Goal: Information Seeking & Learning: Learn about a topic

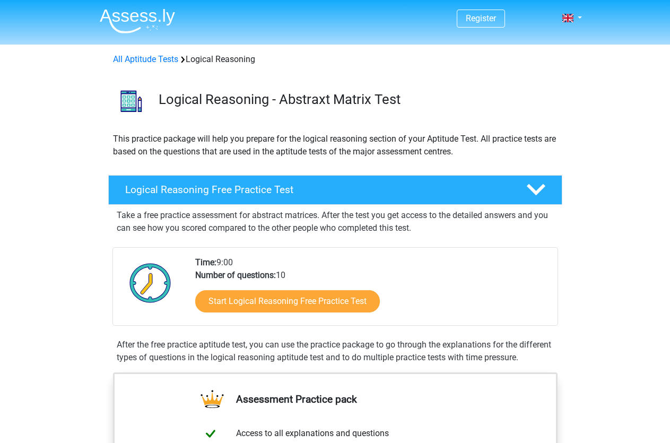
drag, startPoint x: 0, startPoint y: 0, endPoint x: 438, endPoint y: 301, distance: 530.9
click at [438, 301] on div "Start Logical Reasoning Free Practice Test" at bounding box center [372, 303] width 354 height 43
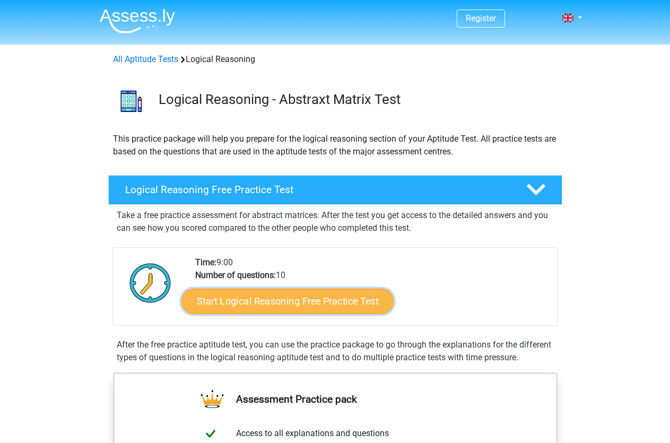
click at [353, 300] on link "Start Logical Reasoning Free Practice Test" at bounding box center [287, 300] width 212 height 25
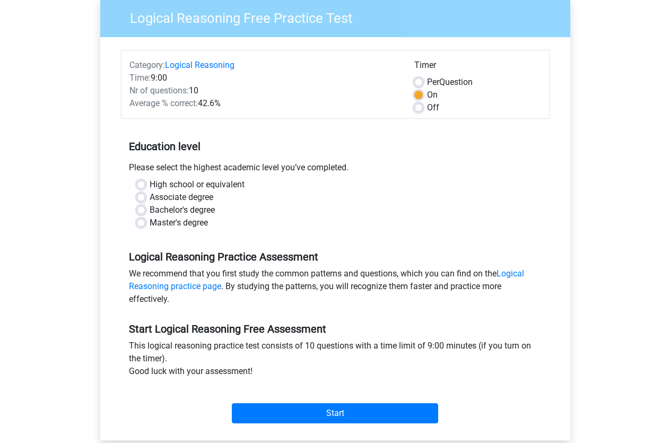
scroll to position [108, 0]
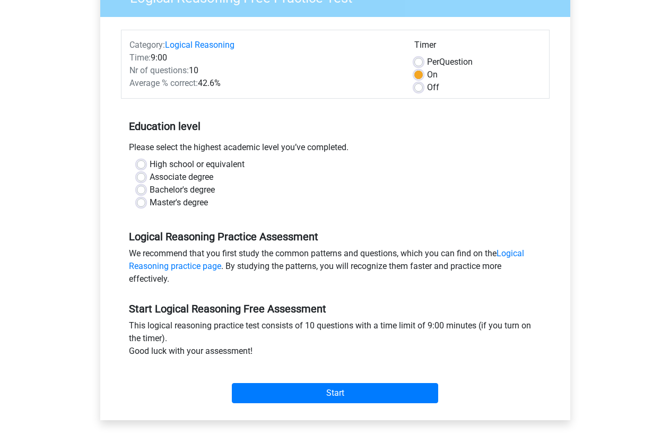
click at [150, 163] on label "High school or equivalent" at bounding box center [197, 164] width 95 height 13
click at [145, 163] on input "High school or equivalent" at bounding box center [141, 163] width 8 height 11
radio input "true"
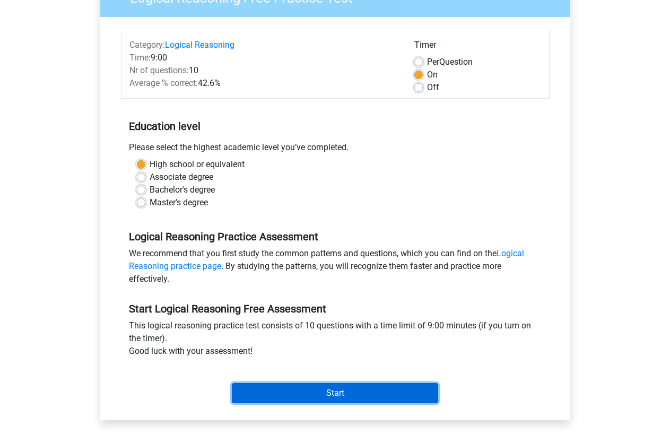
click at [373, 390] on input "Start" at bounding box center [335, 393] width 206 height 20
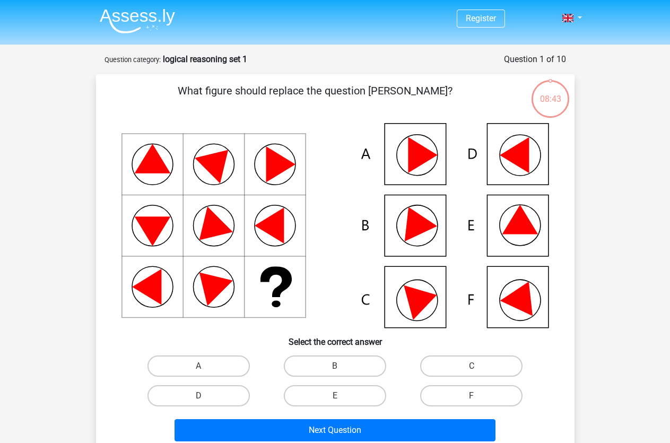
click at [506, 255] on icon at bounding box center [334, 225] width 427 height 205
click at [354, 389] on label "E" at bounding box center [335, 395] width 102 height 21
click at [342, 396] on input "E" at bounding box center [338, 399] width 7 height 7
radio input "true"
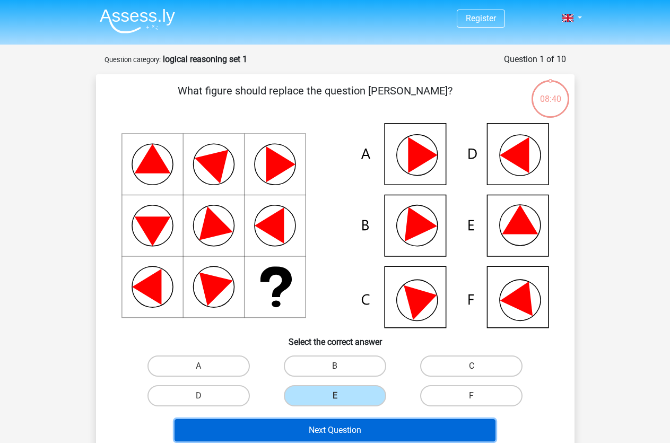
click at [346, 423] on button "Next Question" at bounding box center [334, 430] width 321 height 22
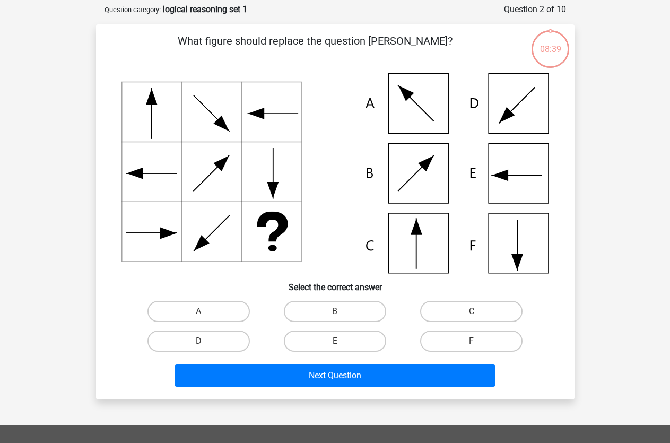
scroll to position [53, 0]
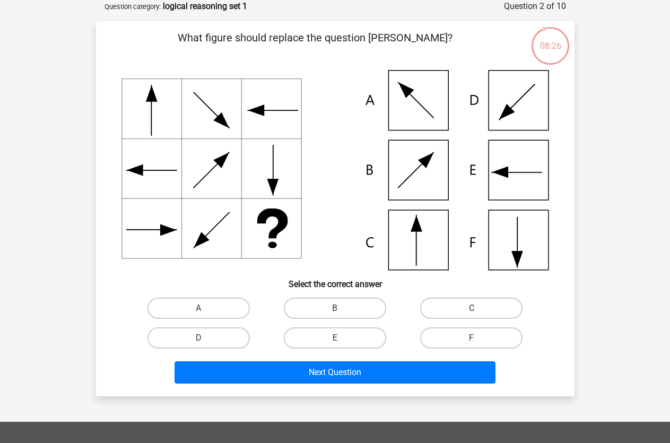
click at [425, 308] on label "C" at bounding box center [471, 308] width 102 height 21
click at [471, 308] on input "C" at bounding box center [474, 311] width 7 height 7
radio input "true"
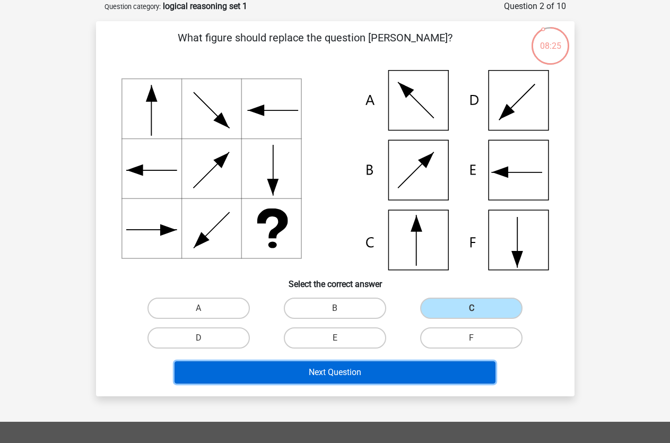
click at [400, 369] on button "Next Question" at bounding box center [334, 372] width 321 height 22
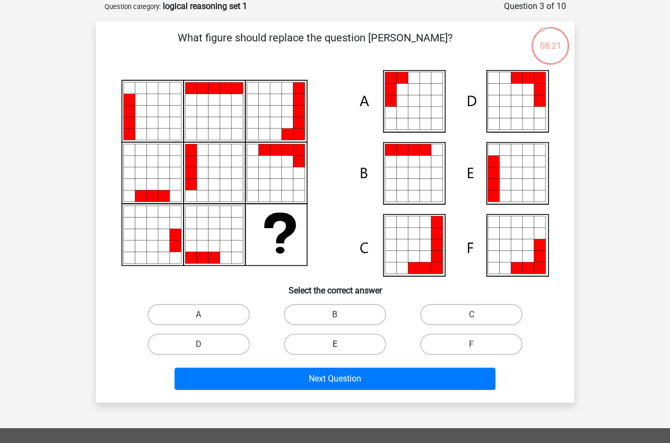
click at [365, 345] on label "E" at bounding box center [335, 344] width 102 height 21
click at [342, 345] on input "E" at bounding box center [338, 347] width 7 height 7
radio input "true"
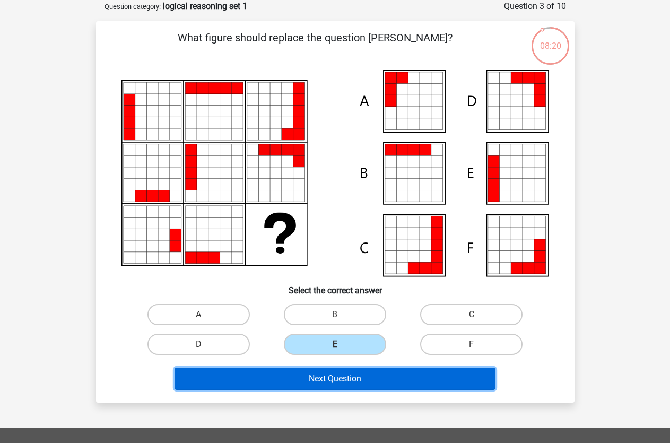
click at [364, 371] on button "Next Question" at bounding box center [334, 379] width 321 height 22
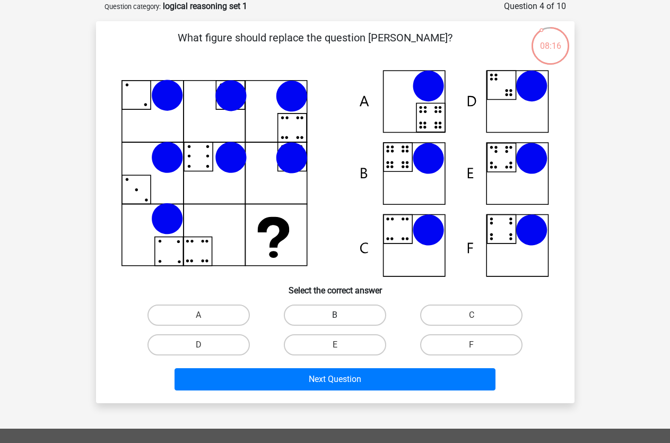
click at [352, 313] on label "B" at bounding box center [335, 314] width 102 height 21
click at [342, 315] on input "B" at bounding box center [338, 318] width 7 height 7
radio input "true"
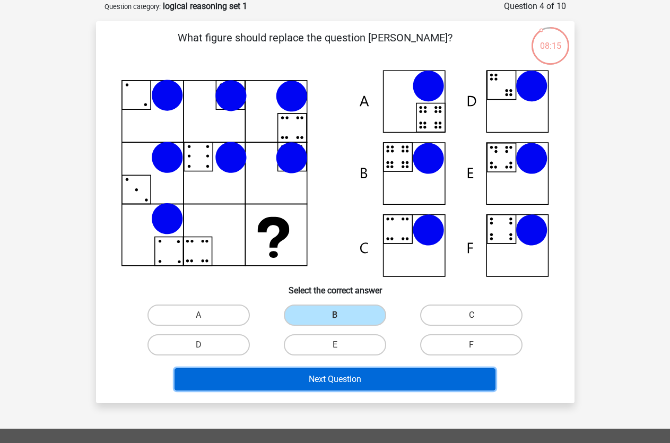
click at [345, 373] on button "Next Question" at bounding box center [334, 379] width 321 height 22
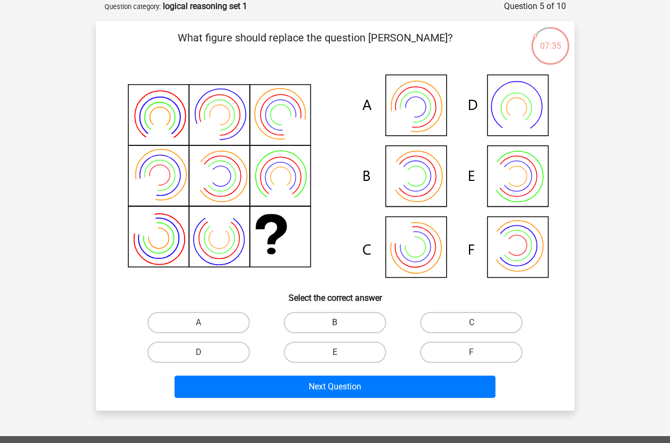
drag, startPoint x: 350, startPoint y: 335, endPoint x: 355, endPoint y: 326, distance: 10.0
click at [350, 329] on div "B" at bounding box center [335, 323] width 136 height 30
click at [355, 326] on label "B" at bounding box center [335, 322] width 102 height 21
click at [342, 326] on input "B" at bounding box center [338, 325] width 7 height 7
radio input "true"
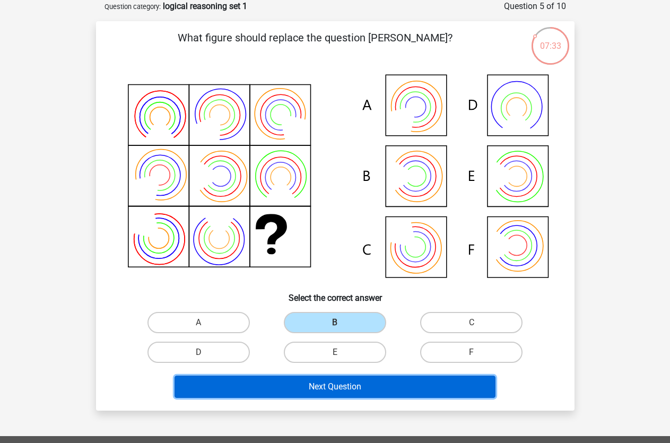
click at [335, 384] on button "Next Question" at bounding box center [334, 387] width 321 height 22
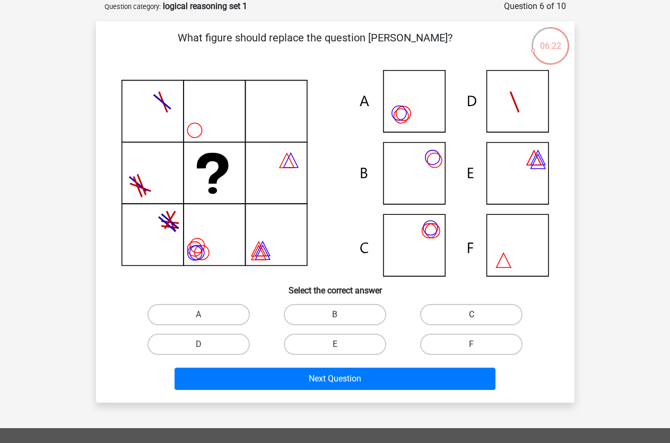
click at [425, 317] on label "C" at bounding box center [471, 314] width 102 height 21
click at [471, 317] on input "C" at bounding box center [474, 318] width 7 height 7
radio input "true"
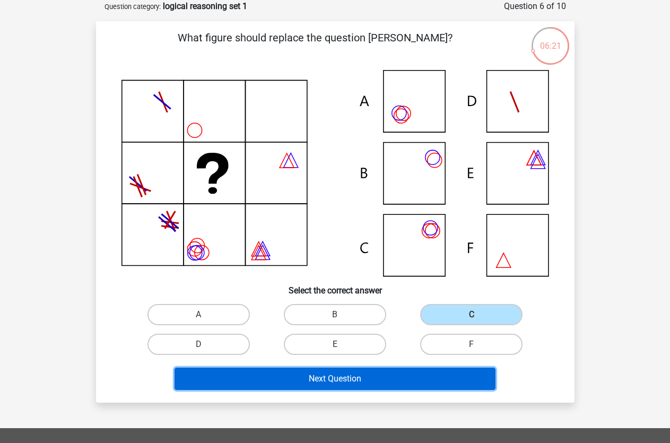
click at [372, 370] on button "Next Question" at bounding box center [334, 379] width 321 height 22
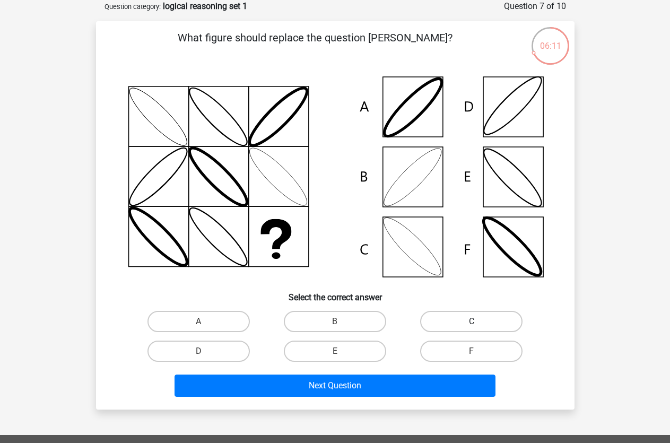
click at [433, 325] on label "C" at bounding box center [471, 321] width 102 height 21
click at [471, 325] on input "C" at bounding box center [474, 324] width 7 height 7
radio input "true"
click at [230, 352] on label "D" at bounding box center [198, 350] width 102 height 21
click at [205, 352] on input "D" at bounding box center [201, 354] width 7 height 7
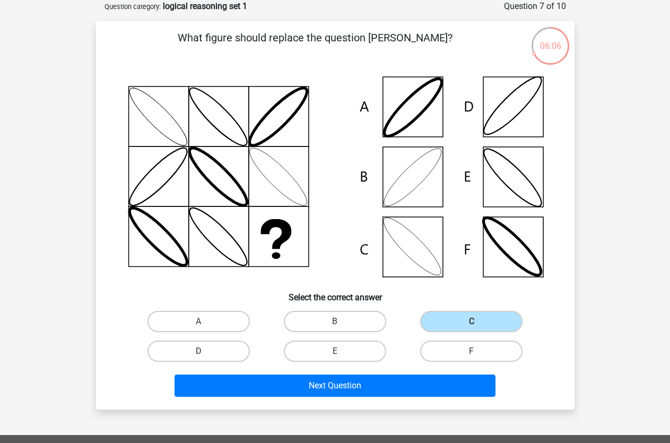
radio input "true"
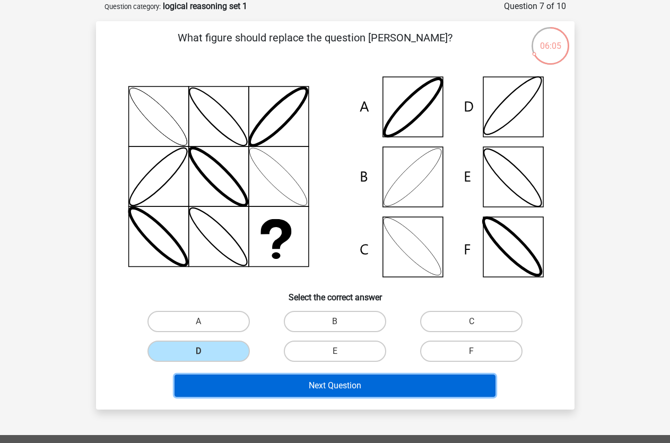
click at [266, 392] on button "Next Question" at bounding box center [334, 385] width 321 height 22
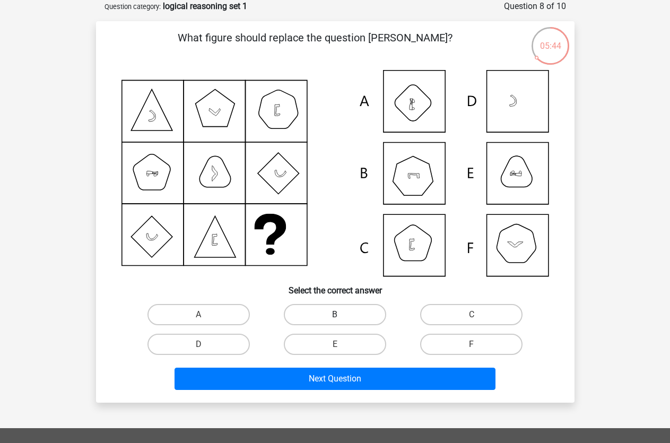
click at [360, 318] on label "B" at bounding box center [335, 314] width 102 height 21
click at [342, 318] on input "B" at bounding box center [338, 318] width 7 height 7
radio input "true"
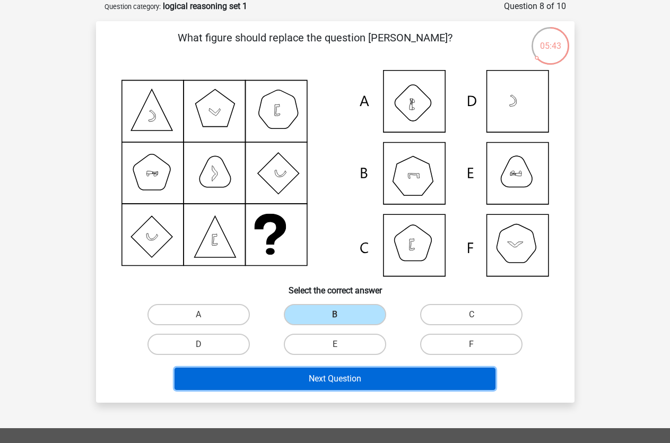
click at [354, 373] on button "Next Question" at bounding box center [334, 379] width 321 height 22
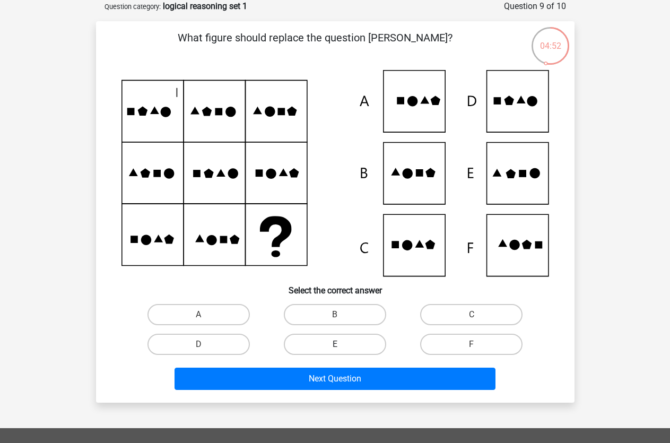
drag, startPoint x: 350, startPoint y: 327, endPoint x: 350, endPoint y: 343, distance: 16.4
click at [351, 329] on div "B" at bounding box center [335, 315] width 136 height 30
click at [350, 345] on label "E" at bounding box center [335, 344] width 102 height 21
click at [342, 345] on input "E" at bounding box center [338, 347] width 7 height 7
radio input "true"
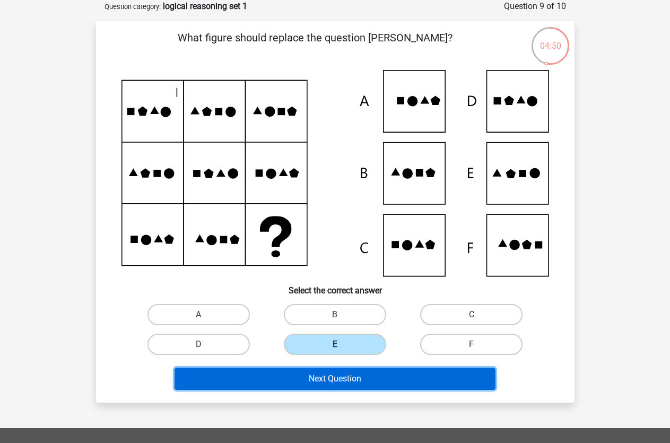
click at [357, 374] on button "Next Question" at bounding box center [334, 379] width 321 height 22
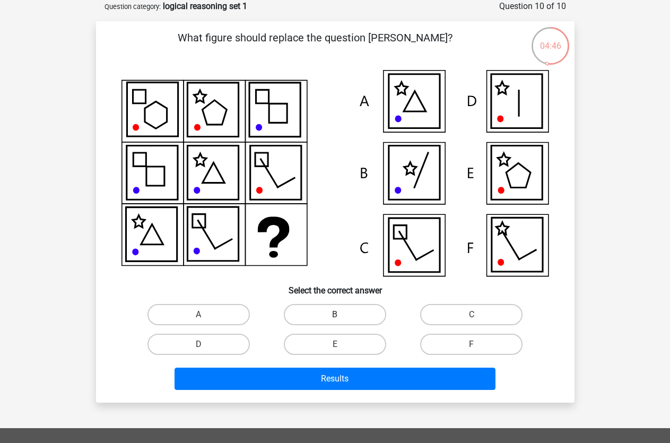
click at [321, 311] on label "B" at bounding box center [335, 314] width 102 height 21
click at [335, 315] on input "B" at bounding box center [338, 318] width 7 height 7
radio input "true"
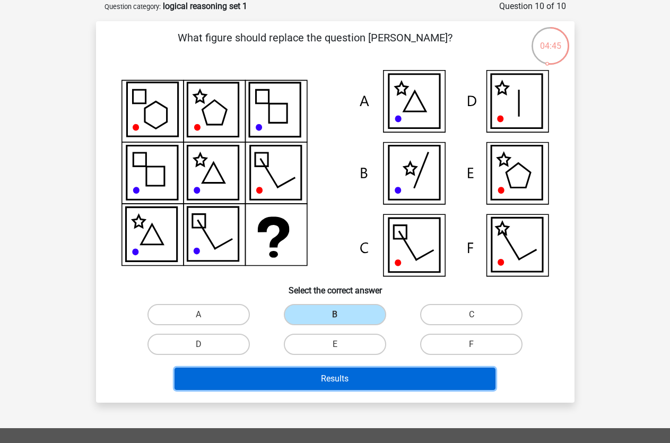
click at [320, 375] on button "Results" at bounding box center [334, 379] width 321 height 22
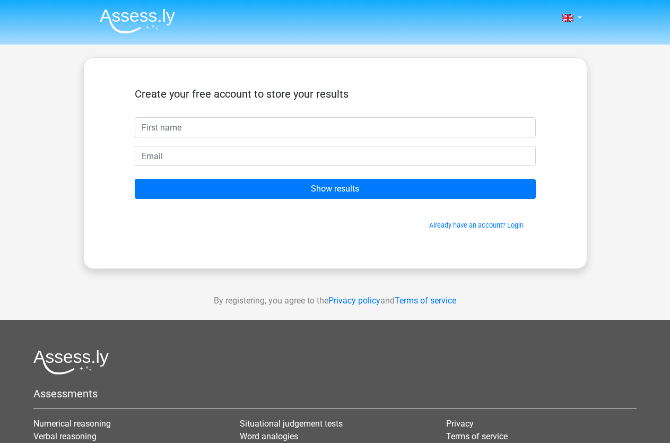
click at [352, 128] on input "text" at bounding box center [335, 127] width 401 height 20
type input "al"
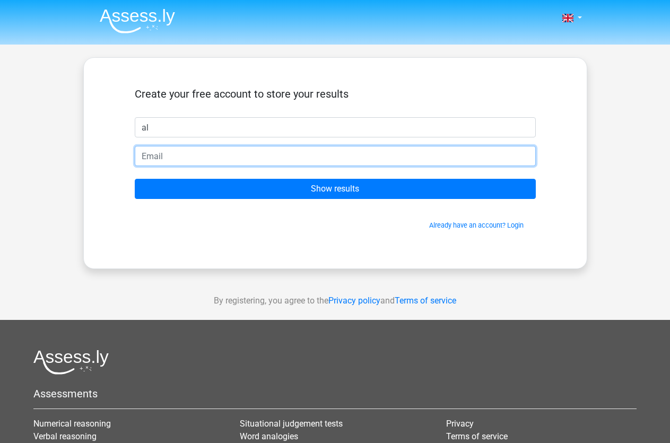
click at [191, 160] on input "email" at bounding box center [335, 156] width 401 height 20
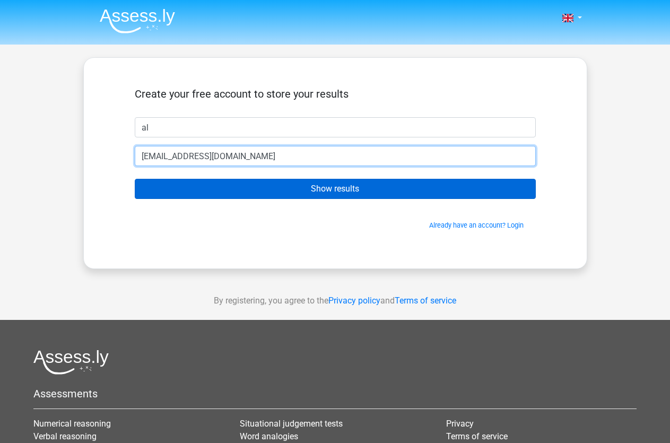
type input "[EMAIL_ADDRESS][DOMAIN_NAME]"
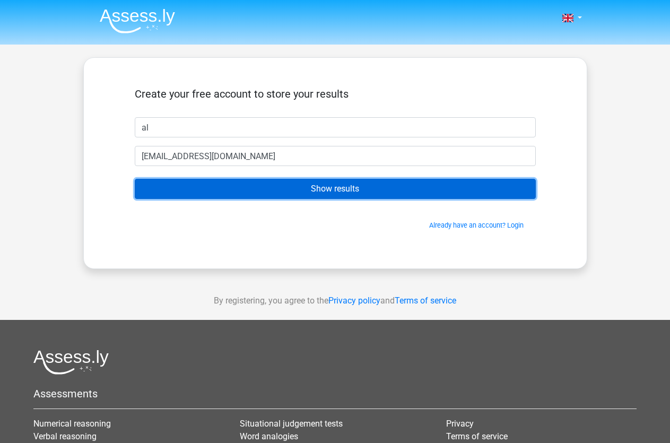
click at [247, 190] on input "Show results" at bounding box center [335, 189] width 401 height 20
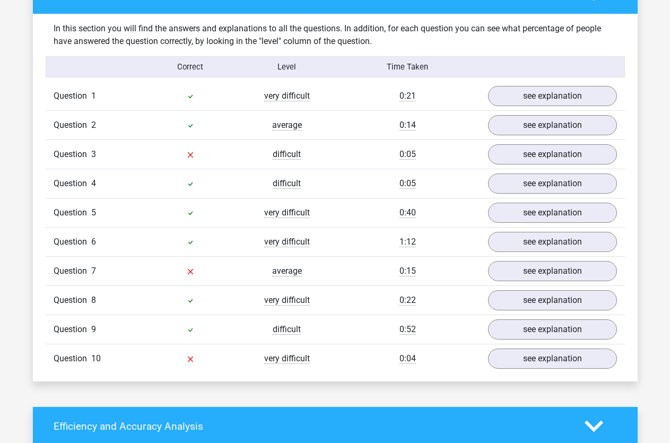
scroll to position [811, 0]
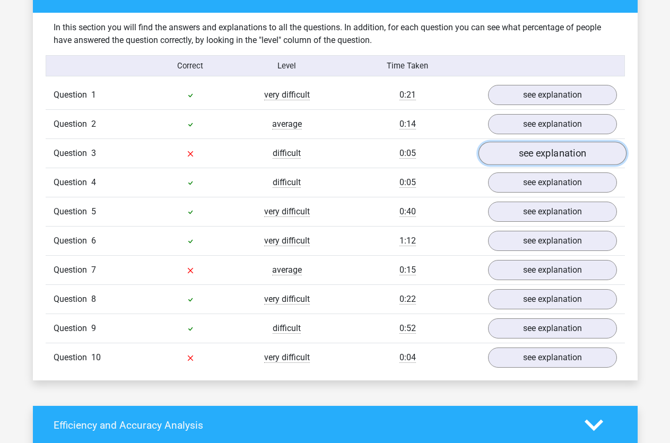
click at [562, 155] on link "see explanation" at bounding box center [552, 153] width 148 height 23
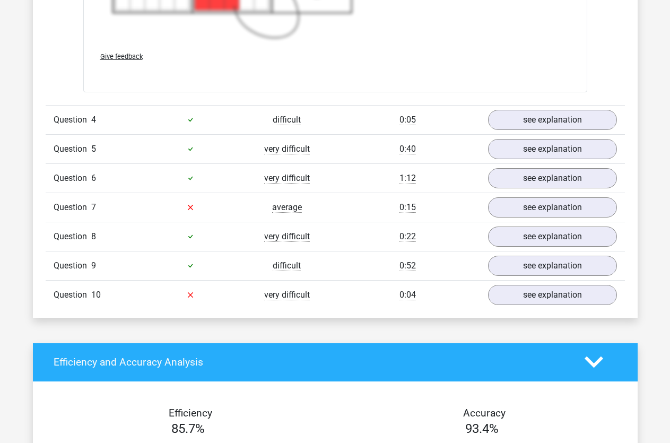
scroll to position [1677, 0]
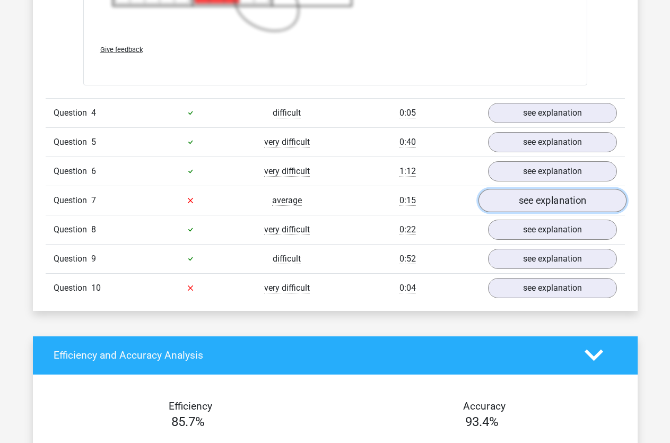
click at [508, 201] on link "see explanation" at bounding box center [552, 200] width 148 height 23
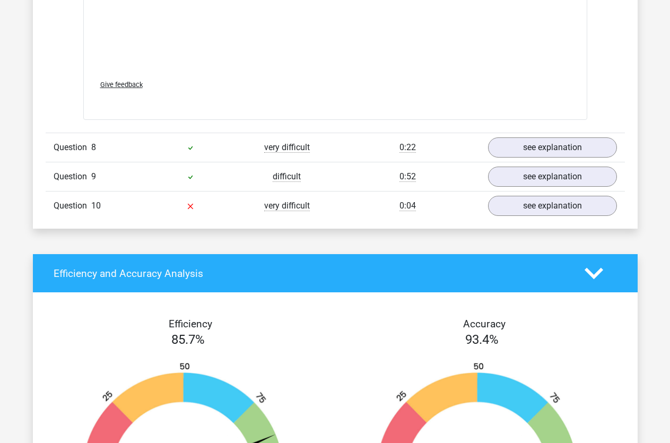
scroll to position [2543, 0]
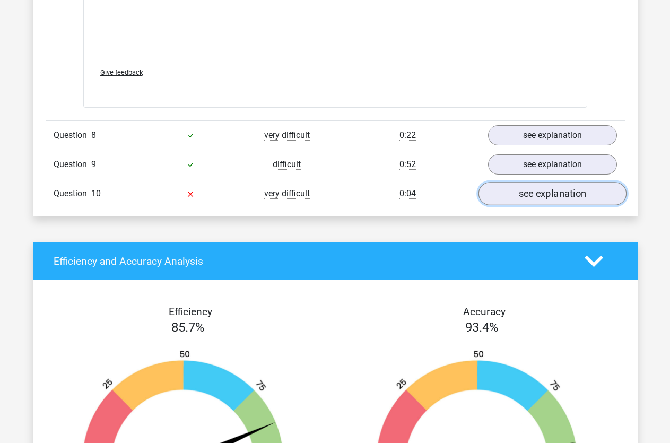
click at [523, 193] on link "see explanation" at bounding box center [552, 193] width 148 height 23
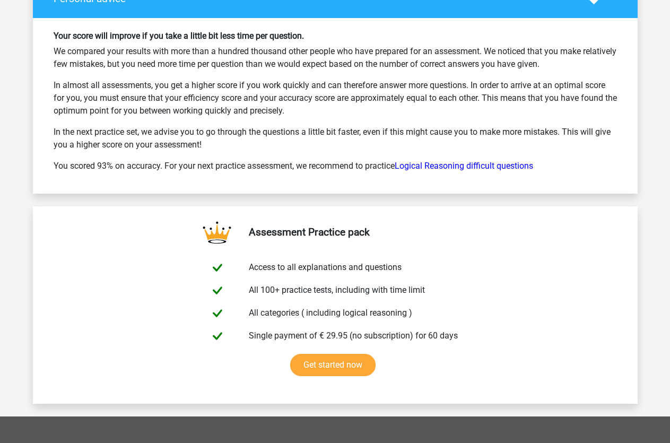
scroll to position [3949, 0]
